Goal: Check status: Check status

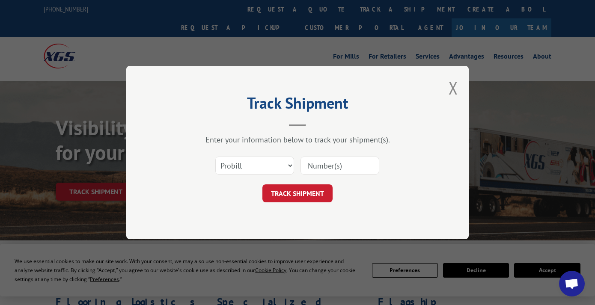
click at [330, 171] on input at bounding box center [340, 166] width 79 height 18
paste input "527533274"
type input "527533274"
drag, startPoint x: 281, startPoint y: 194, endPoint x: 284, endPoint y: 197, distance: 4.8
click at [281, 194] on button "TRACK SHIPMENT" at bounding box center [297, 194] width 70 height 18
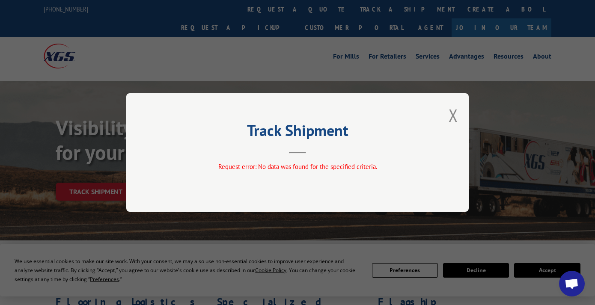
drag, startPoint x: 451, startPoint y: 121, endPoint x: 474, endPoint y: 163, distance: 47.7
click at [453, 123] on button "Close modal" at bounding box center [453, 115] width 9 height 23
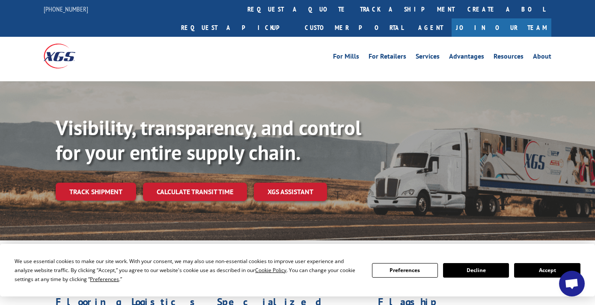
click at [563, 275] on span "Open chat" at bounding box center [572, 284] width 26 height 26
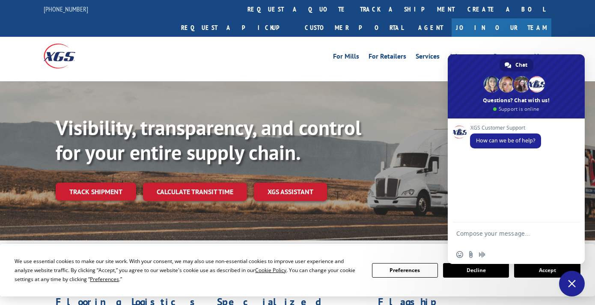
drag, startPoint x: 391, startPoint y: 164, endPoint x: 343, endPoint y: 100, distance: 79.7
click at [386, 158] on div "Visibility, transparency, and control for your entire supply chain. Track shipm…" at bounding box center [326, 175] width 540 height 119
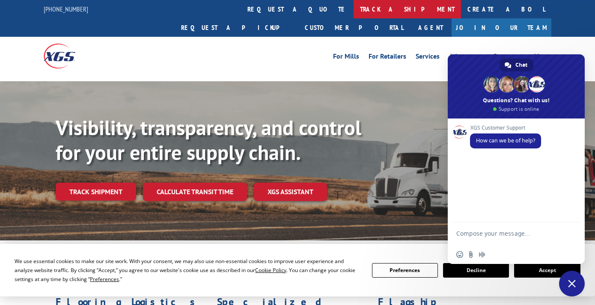
click at [354, 9] on link "track a shipment" at bounding box center [407, 9] width 107 height 18
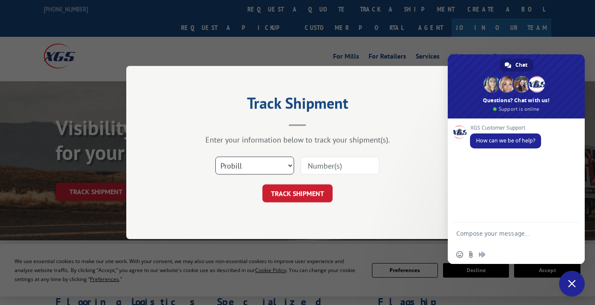
click at [233, 174] on select "Select category... Probill BOL PO" at bounding box center [254, 166] width 79 height 18
select select "bol"
click at [215, 157] on select "Select category... Probill BOL PO" at bounding box center [254, 166] width 79 height 18
click at [332, 170] on input at bounding box center [340, 166] width 79 height 18
paste input "527533274"
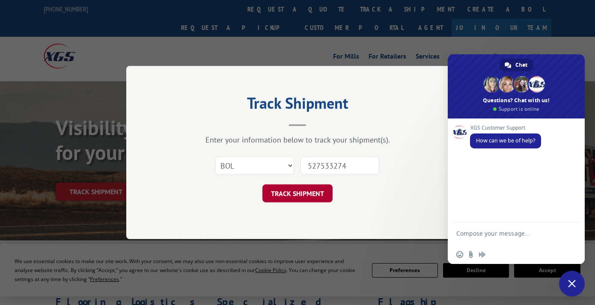
type input "527533274"
click at [305, 194] on button "TRACK SHIPMENT" at bounding box center [297, 194] width 70 height 18
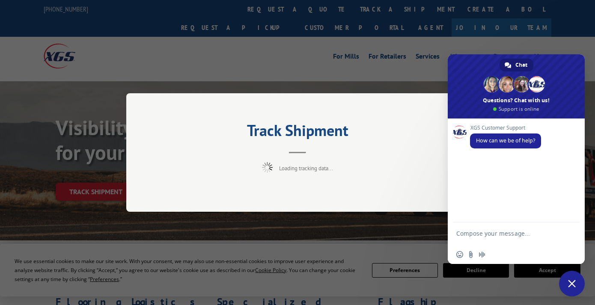
click at [492, 232] on textarea "Compose your message..." at bounding box center [506, 237] width 101 height 15
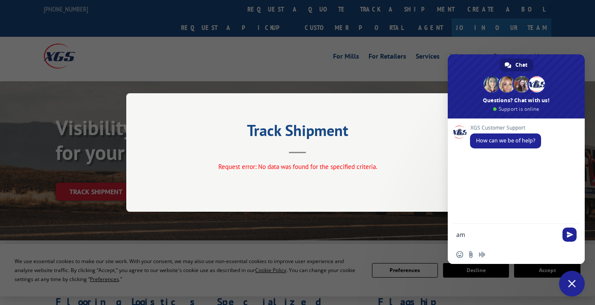
type textarea "a"
paste textarea "527533274"
type textarea "good morning, may I please have an update for LOAD 527533274"
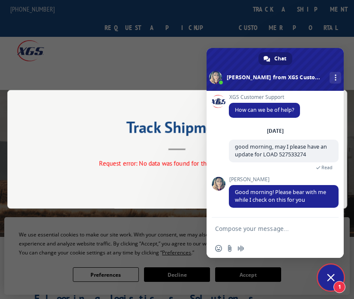
scroll to position [3, 0]
click at [275, 221] on form at bounding box center [265, 229] width 101 height 23
click at [262, 227] on textarea "Compose your message..." at bounding box center [265, 229] width 101 height 8
type textarea "ok"
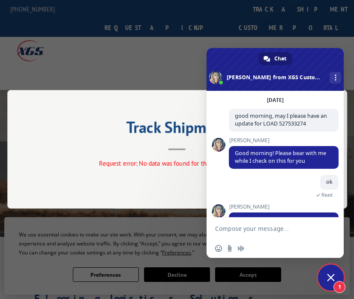
scroll to position [77, 0]
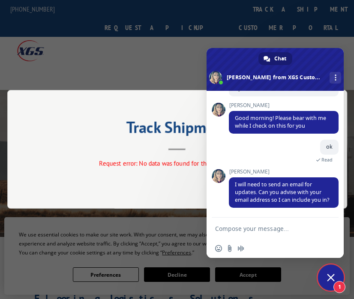
click at [247, 231] on textarea "Compose your message..." at bounding box center [265, 229] width 101 height 8
paste textarea "2389Support <[EMAIL_ADDRESS][DOMAIN_NAME]>"
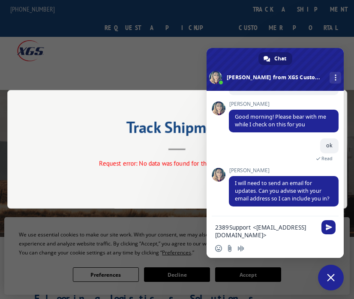
type textarea "2389Support <[EMAIL_ADDRESS][DOMAIN_NAME]"
click at [239, 229] on textarea "2389Support <[EMAIL_ADDRESS][DOMAIN_NAME]" at bounding box center [265, 231] width 101 height 15
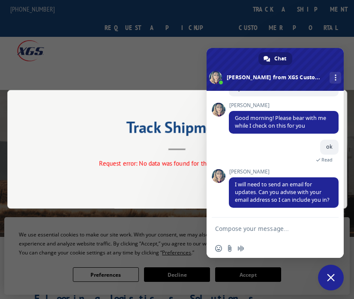
paste textarea "2389Support <[EMAIL_ADDRESS][DOMAIN_NAME]>"
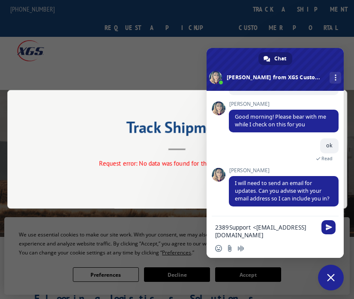
drag, startPoint x: 217, startPoint y: 234, endPoint x: 212, endPoint y: 227, distance: 8.8
click at [212, 227] on div "2389Support <[EMAIL_ADDRESS][DOMAIN_NAME]" at bounding box center [274, 228] width 137 height 24
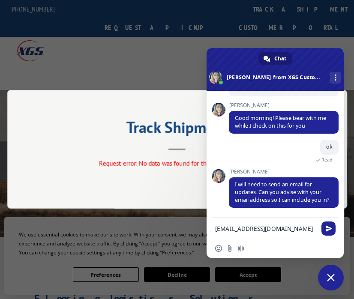
click at [315, 230] on textarea "[EMAIL_ADDRESS][DOMAIN_NAME]" at bounding box center [265, 229] width 101 height 8
type textarea "[EMAIL_ADDRESS][DOMAIN_NAME]"
click at [322, 227] on div "[EMAIL_ADDRESS][DOMAIN_NAME]" at bounding box center [274, 229] width 137 height 23
click at [325, 227] on span "Send" at bounding box center [328, 228] width 14 height 14
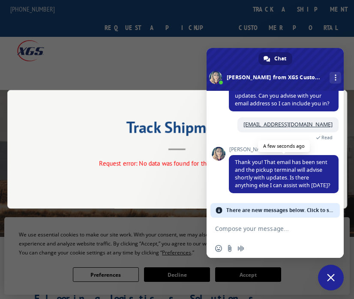
scroll to position [158, 0]
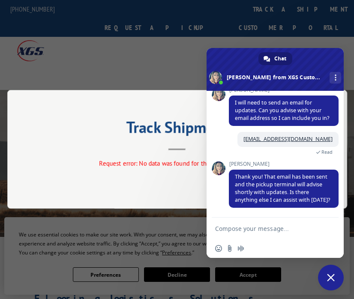
drag, startPoint x: 237, startPoint y: 233, endPoint x: 246, endPoint y: 222, distance: 14.6
click at [238, 233] on form at bounding box center [265, 229] width 101 height 23
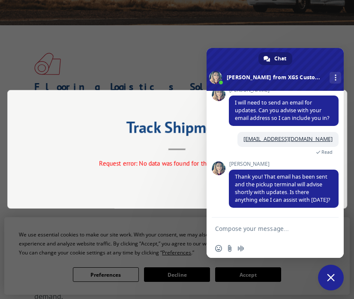
scroll to position [261, 0]
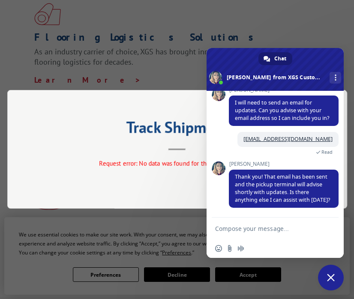
click at [237, 231] on textarea "Compose your message..." at bounding box center [265, 229] width 101 height 8
type textarea "t"
type textarea "no, thank you!"
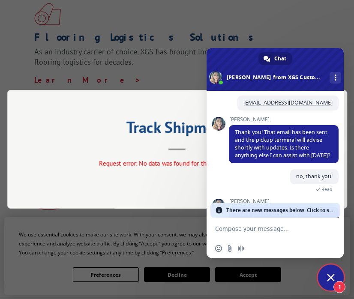
scroll to position [189, 0]
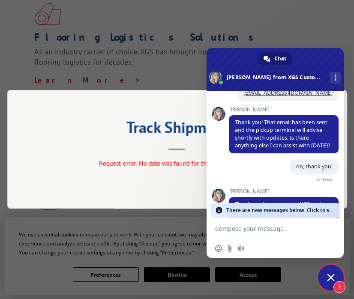
click at [54, 135] on div "Track Shipment Request error: No data was found for the specified criteria." at bounding box center [177, 149] width 340 height 119
